Goal: Transaction & Acquisition: Obtain resource

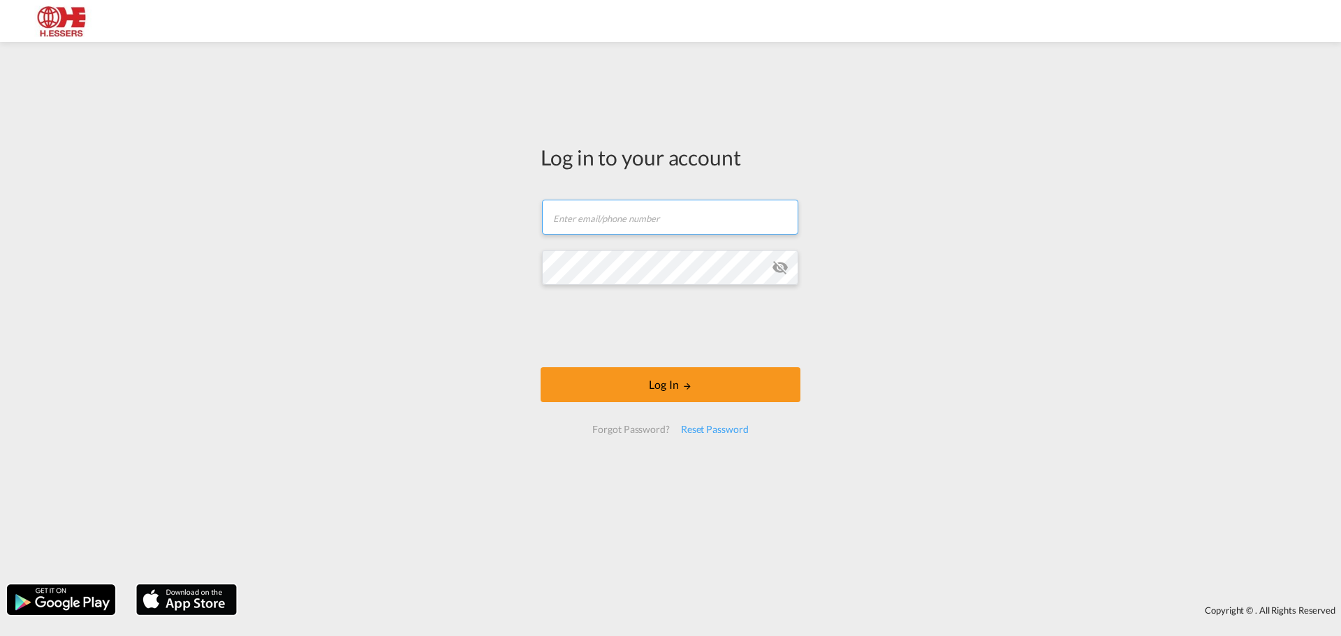
click at [672, 216] on input "text" at bounding box center [670, 217] width 256 height 35
paste input "[EMAIL_ADDRESS][PERSON_NAME][DOMAIN_NAME]"
type input "[EMAIL_ADDRESS][PERSON_NAME][DOMAIN_NAME]"
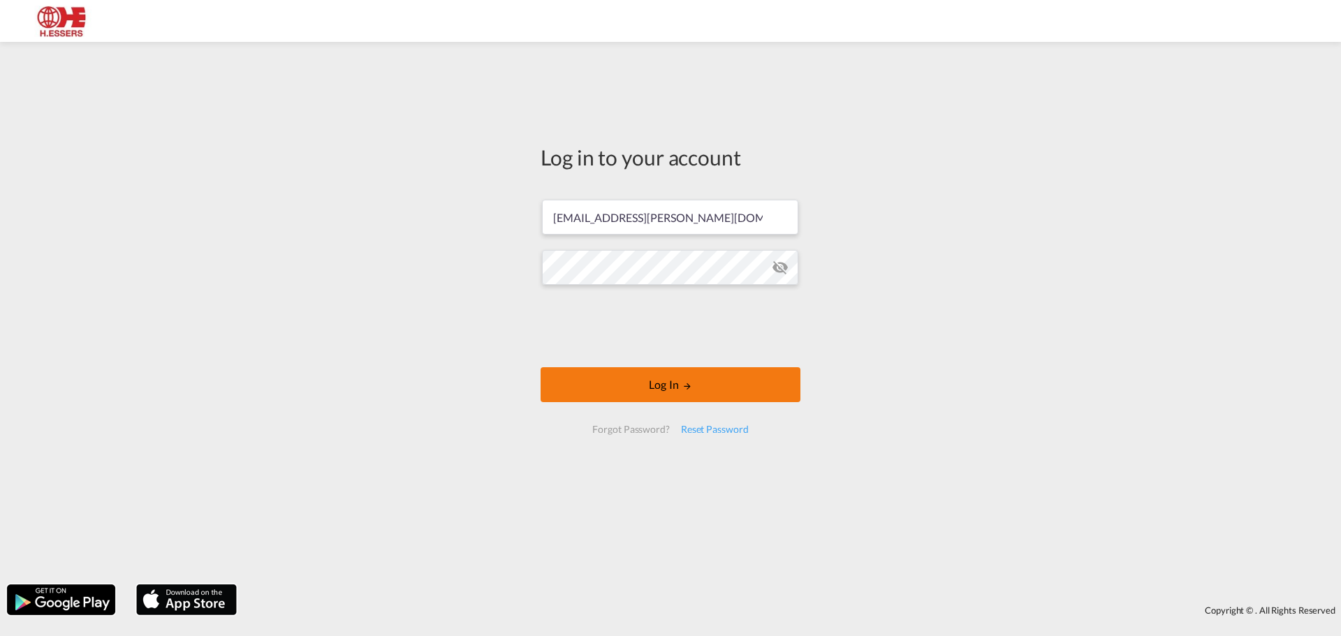
click at [606, 384] on button "Log In" at bounding box center [671, 384] width 260 height 35
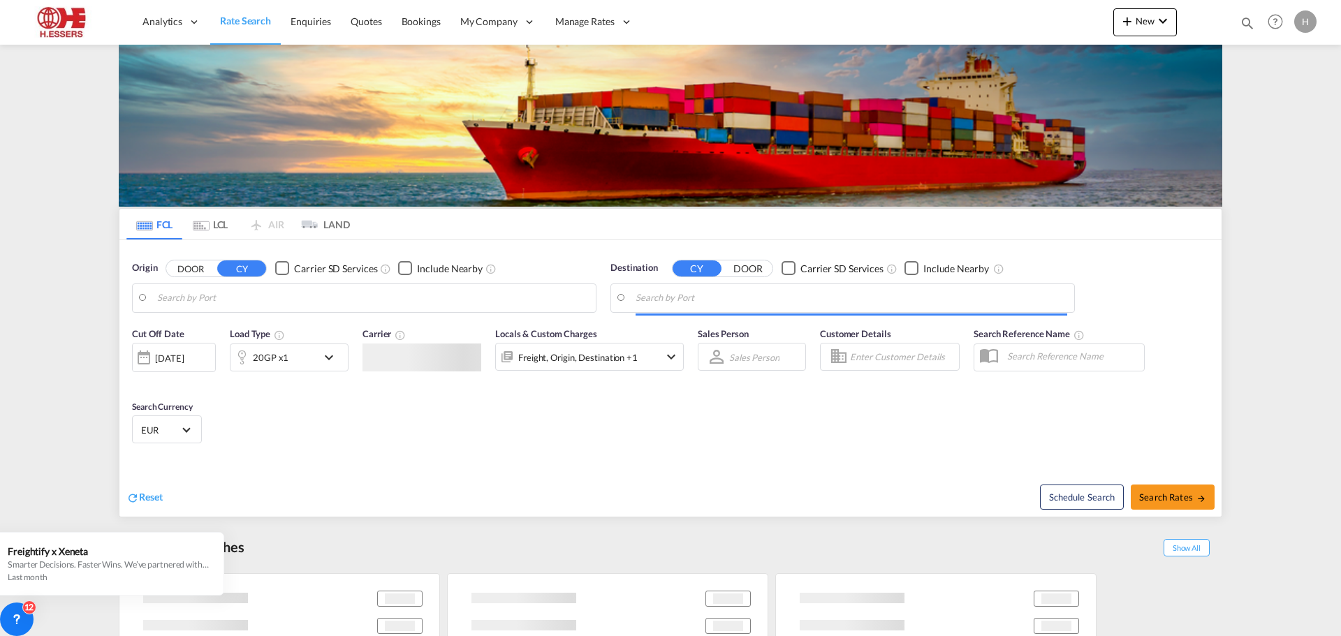
type input "[GEOGRAPHIC_DATA], BEANR"
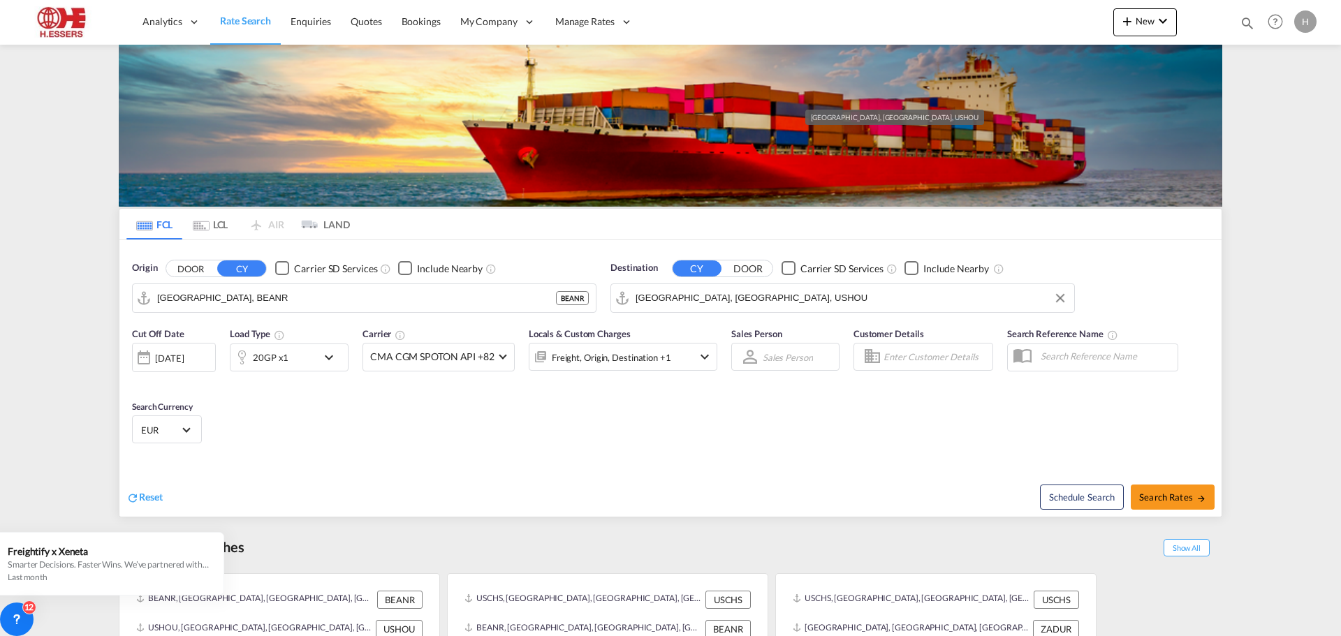
click at [705, 288] on input "[GEOGRAPHIC_DATA], [GEOGRAPHIC_DATA], USHOU" at bounding box center [852, 298] width 432 height 21
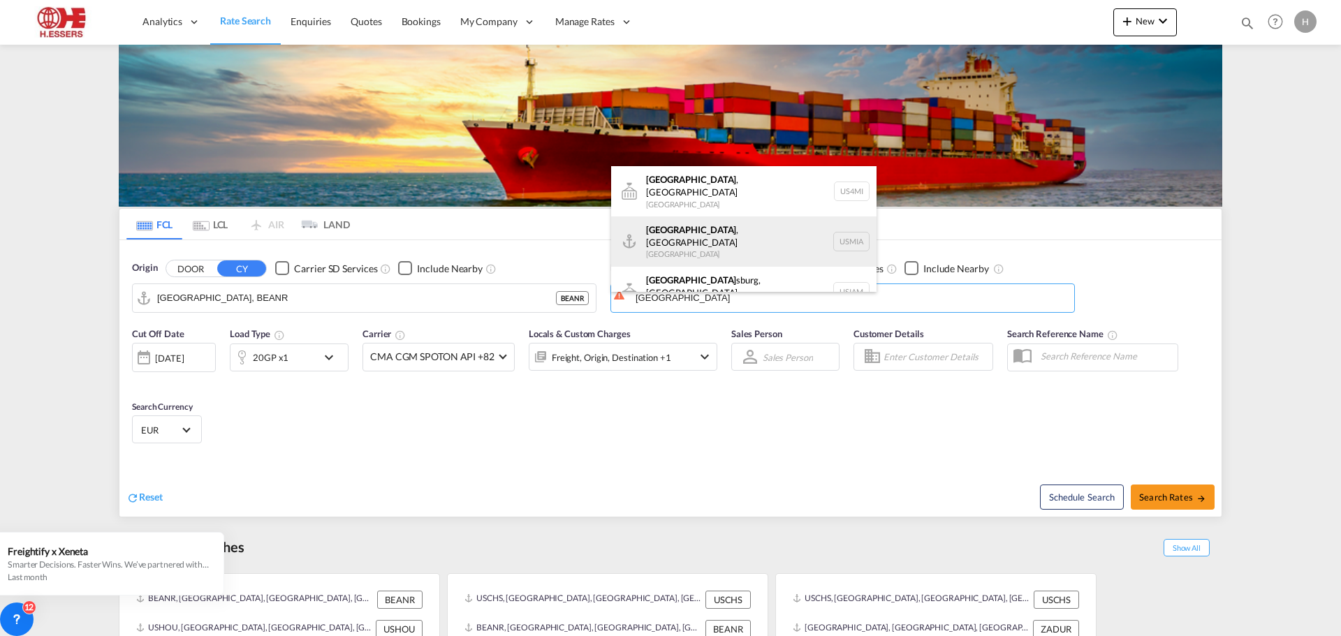
click at [711, 230] on div "[GEOGRAPHIC_DATA] , [GEOGRAPHIC_DATA] [GEOGRAPHIC_DATA] USMIA" at bounding box center [743, 242] width 265 height 50
type input "[GEOGRAPHIC_DATA], [GEOGRAPHIC_DATA], [GEOGRAPHIC_DATA]"
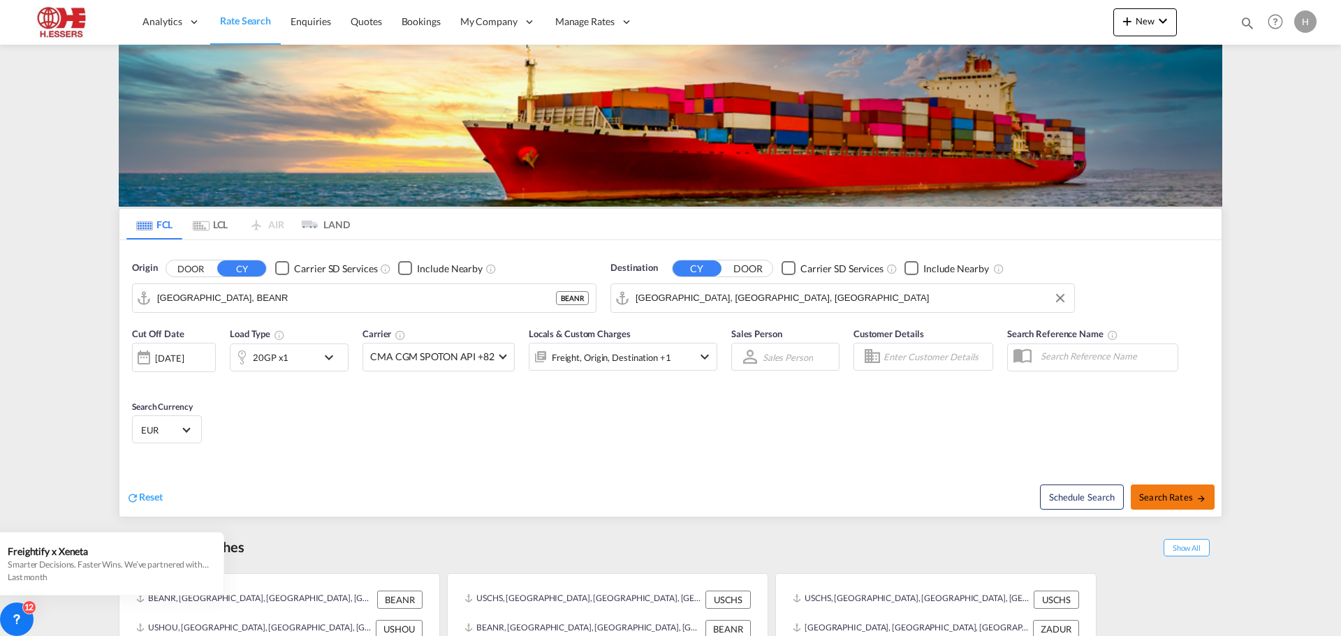
click at [1165, 492] on span "Search Rates" at bounding box center [1172, 497] width 67 height 11
type input "BEANR to USMIA / [DATE]"
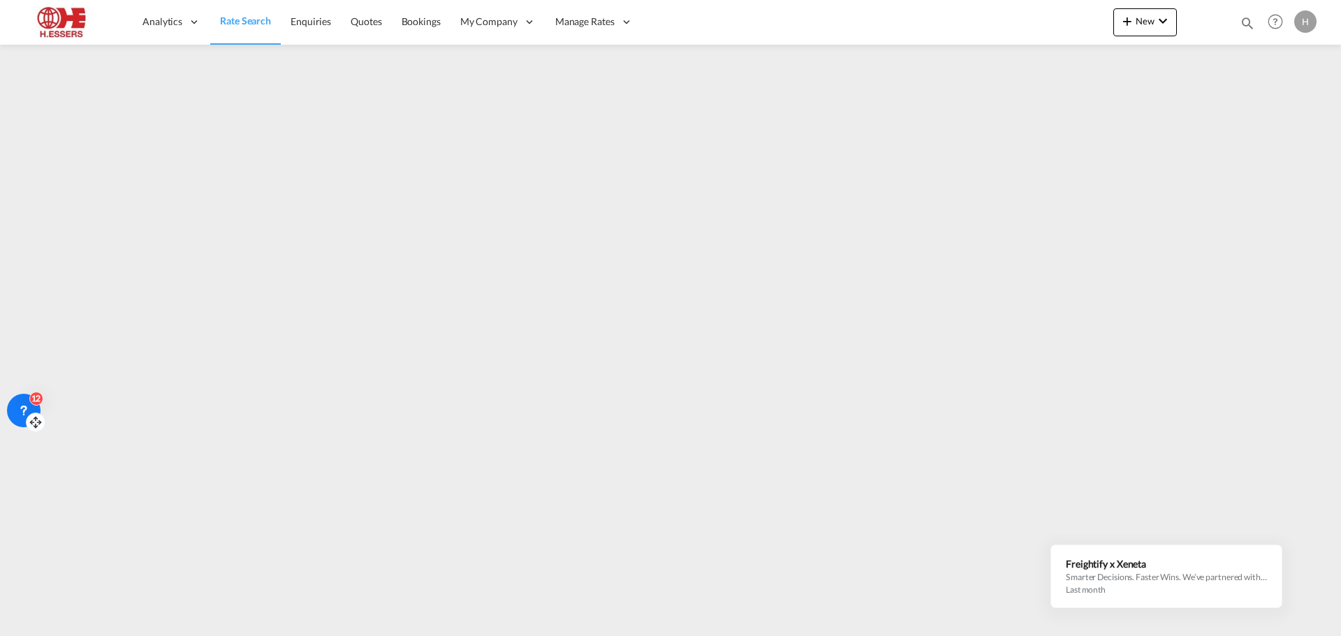
click at [22, 404] on icon at bounding box center [24, 411] width 14 height 14
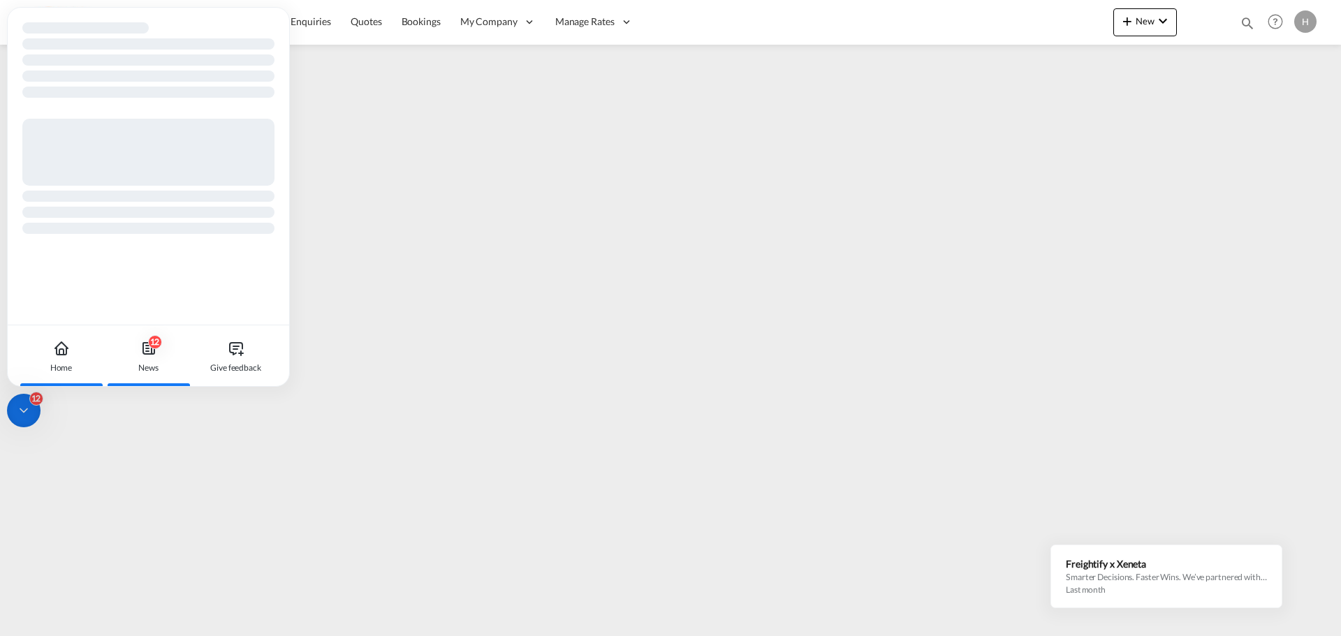
click at [166, 356] on div "12 News" at bounding box center [149, 356] width 78 height 61
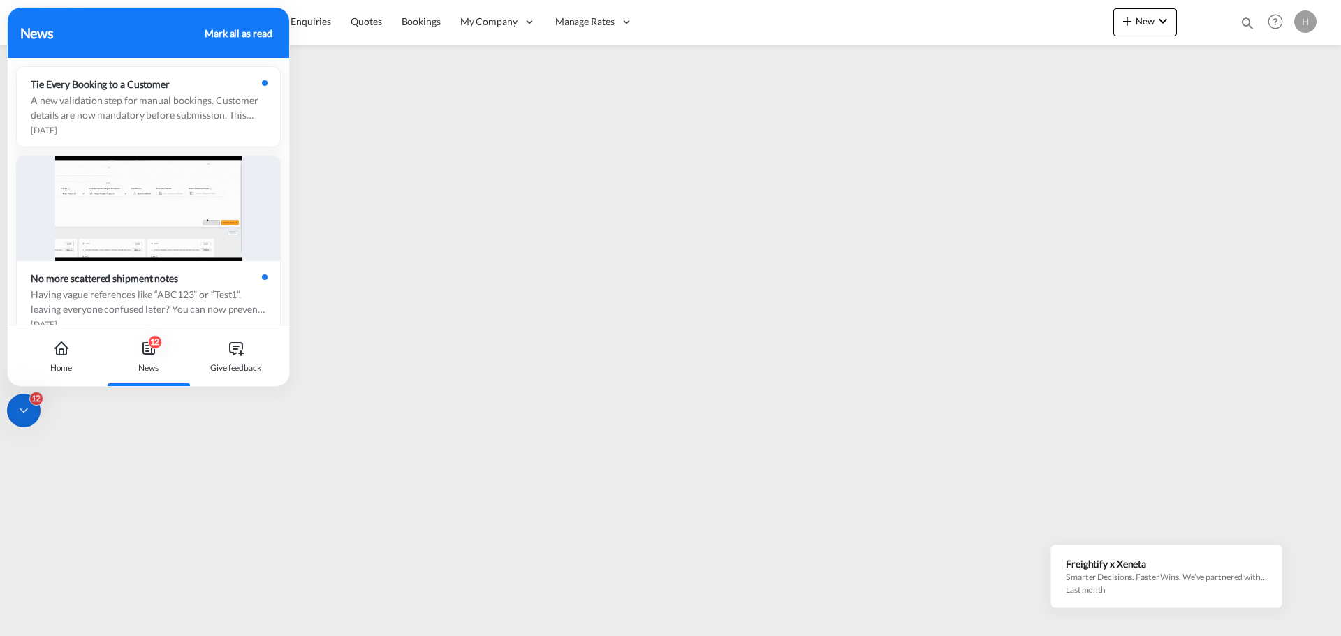
click at [226, 31] on div "Mark all as read" at bounding box center [238, 33] width 67 height 15
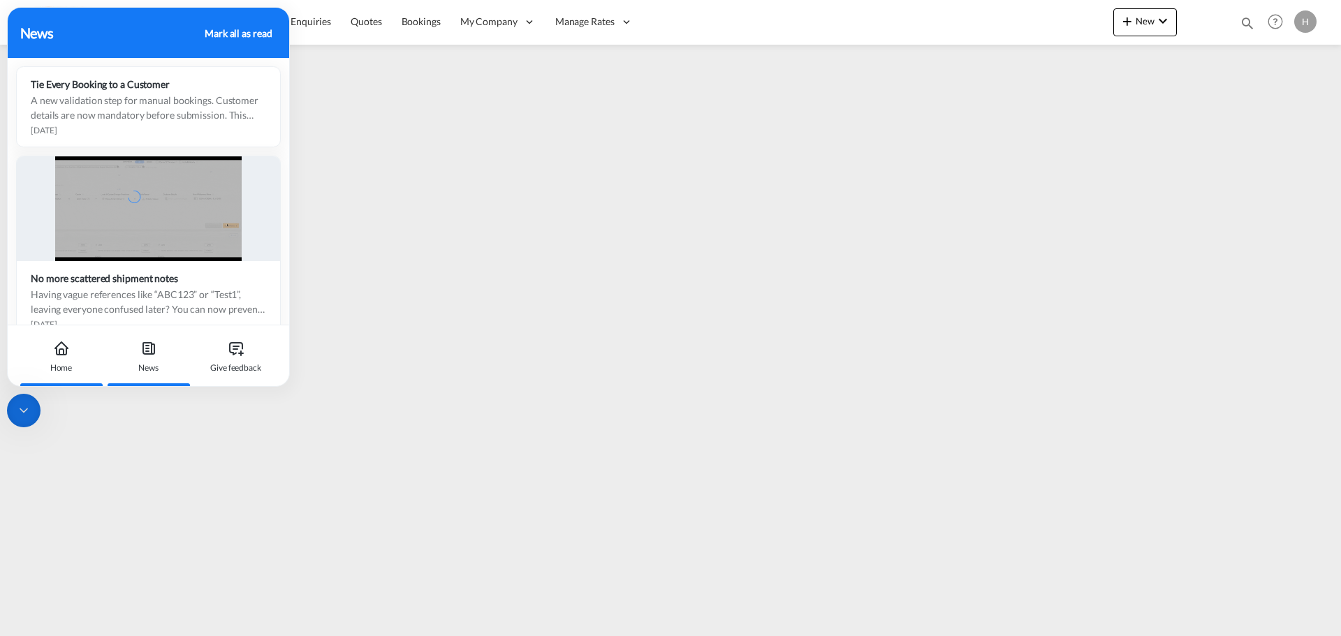
click at [54, 356] on icon at bounding box center [61, 348] width 17 height 17
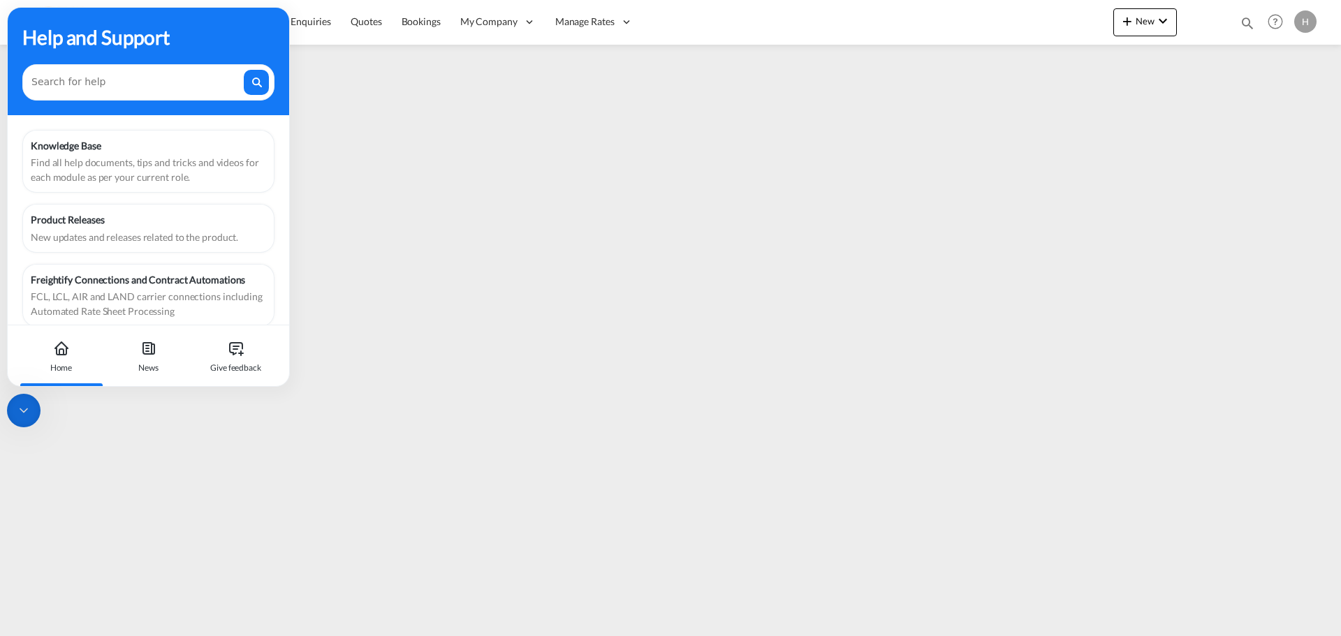
drag, startPoint x: 251, startPoint y: 203, endPoint x: 56, endPoint y: 351, distance: 245.2
click at [57, 351] on icon at bounding box center [62, 352] width 10 height 6
click at [28, 413] on icon at bounding box center [24, 411] width 14 height 14
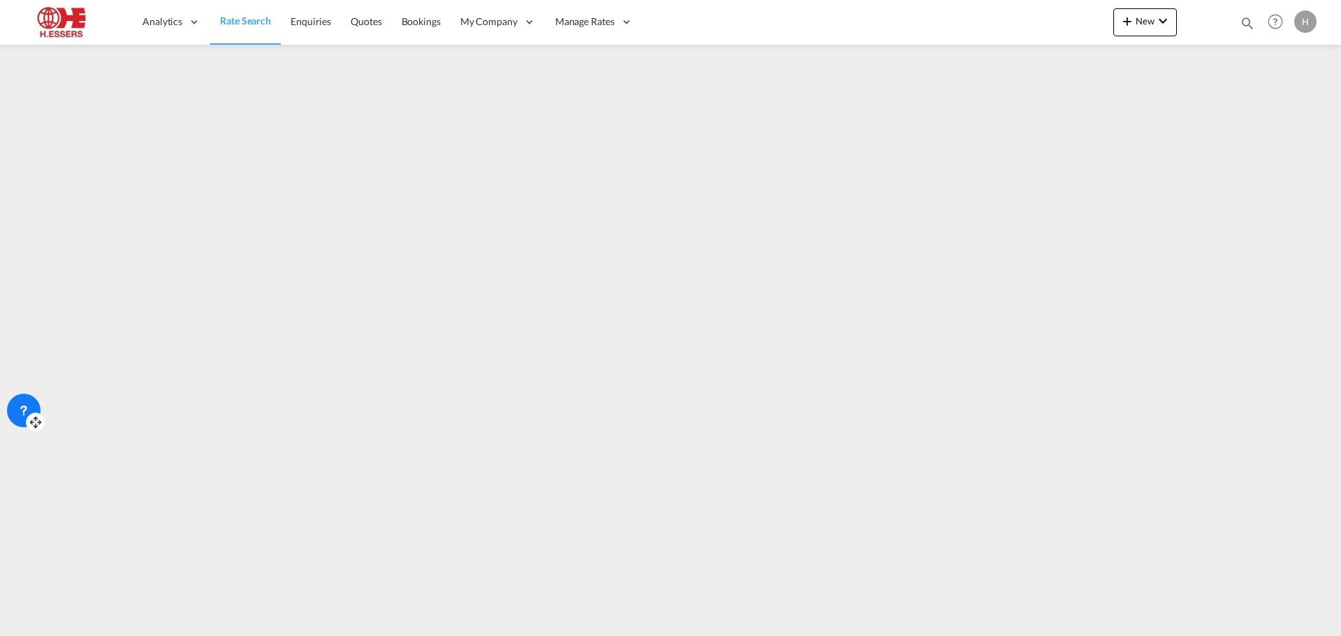
click at [1304, 20] on div "H" at bounding box center [1305, 21] width 22 height 22
click at [1269, 114] on button "Logout" at bounding box center [1289, 107] width 91 height 28
